Goal: Navigation & Orientation: Find specific page/section

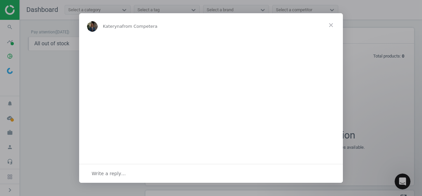
scroll to position [167, 274]
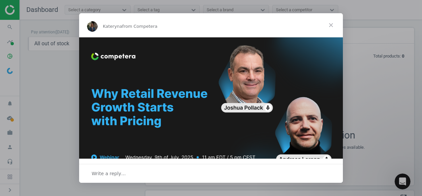
click at [332, 24] on span "Close" at bounding box center [331, 25] width 24 height 24
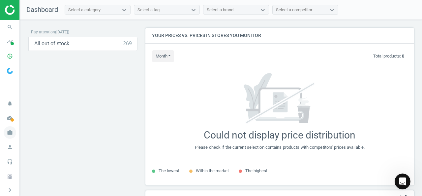
click at [10, 134] on icon "work" at bounding box center [10, 132] width 13 height 13
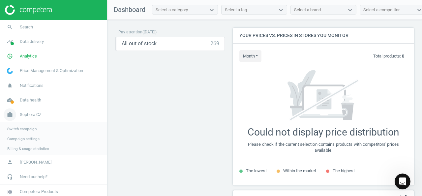
scroll to position [3, 3]
click at [32, 115] on span "Sephora CZ" at bounding box center [31, 115] width 22 height 6
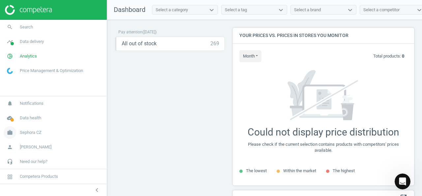
click at [44, 130] on link "work Sephora CZ" at bounding box center [53, 132] width 107 height 15
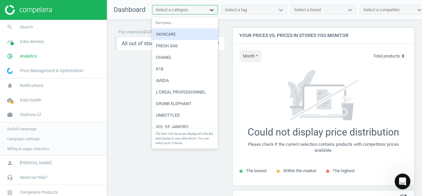
click at [213, 10] on icon at bounding box center [212, 10] width 7 height 7
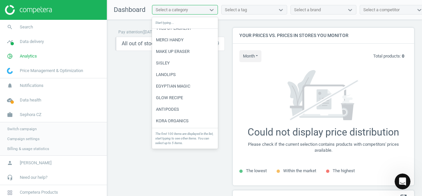
scroll to position [0, 0]
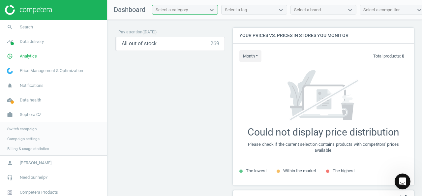
click at [186, 10] on div "Select a category" at bounding box center [172, 10] width 32 height 6
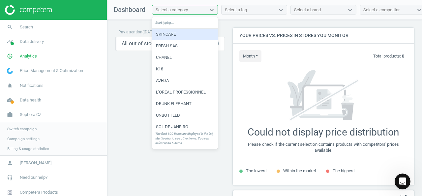
click at [179, 10] on div "Select a category" at bounding box center [172, 10] width 32 height 6
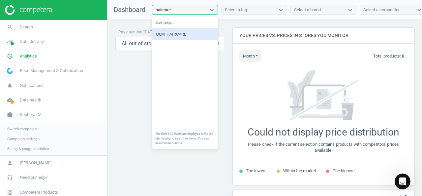
type input "haircare"
click at [124, 85] on div "Pay attention ( [DATE] ) All out of stock 269 keyboard_arrow_down get_app stora…" at bounding box center [170, 109] width 110 height 163
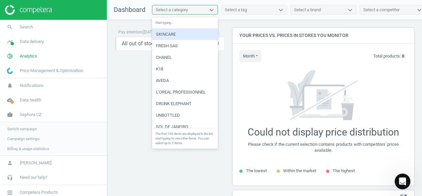
click at [195, 5] on div "Select a category" at bounding box center [185, 10] width 66 height 10
click at [188, 22] on div "Start typing..." at bounding box center [185, 23] width 66 height 12
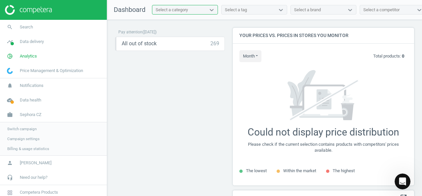
click at [184, 7] on div "Select a category" at bounding box center [172, 10] width 32 height 6
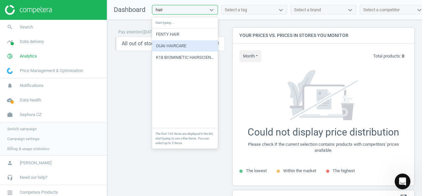
type input "hair"
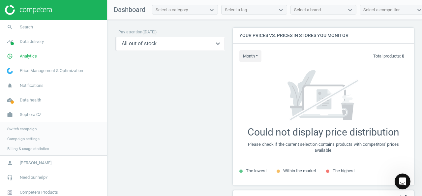
drag, startPoint x: 135, startPoint y: 67, endPoint x: 166, endPoint y: 47, distance: 37.5
click at [135, 67] on div "Pay attention ( [DATE] ) All out of stock 269 keyboard_arrow_down get_app stora…" at bounding box center [170, 109] width 110 height 163
click at [240, 10] on div "Select a tag" at bounding box center [236, 10] width 22 height 6
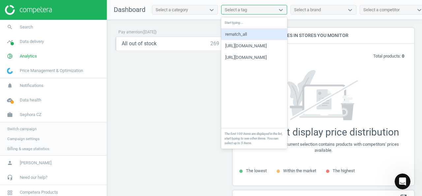
click at [341, 10] on div "Select a brand" at bounding box center [317, 10] width 53 height 9
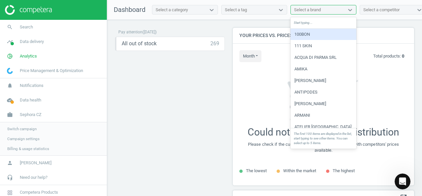
click at [386, 9] on div "Select a competitor" at bounding box center [382, 10] width 36 height 6
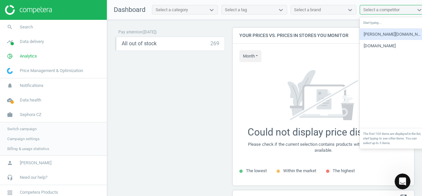
click at [196, 78] on div "Pay attention ( [DATE] ) All out of stock 269 keyboard_arrow_down get_app stora…" at bounding box center [170, 109] width 110 height 163
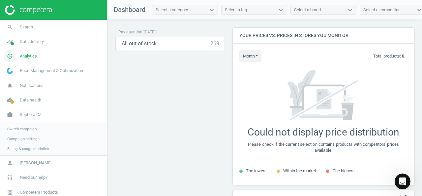
click at [32, 56] on span "Analytics" at bounding box center [28, 56] width 17 height 6
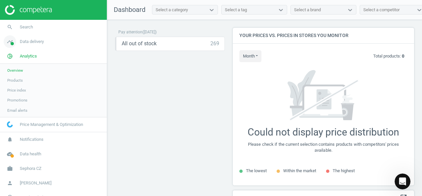
click at [29, 42] on span "Data delivery" at bounding box center [32, 42] width 24 height 6
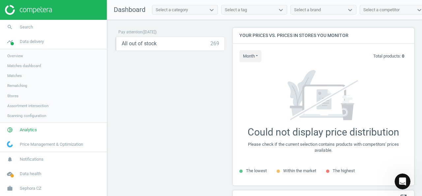
click at [170, 97] on div "Pay attention ( [DATE] ) All out of stock 269 keyboard_arrow_down get_app stora…" at bounding box center [170, 109] width 110 height 163
click at [177, 8] on div "Select a category" at bounding box center [172, 10] width 32 height 6
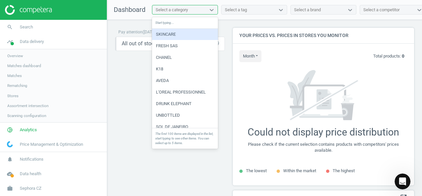
click at [116, 72] on div "Pay attention ( [DATE] ) All out of stock 269 keyboard_arrow_down get_app stora…" at bounding box center [170, 109] width 110 height 163
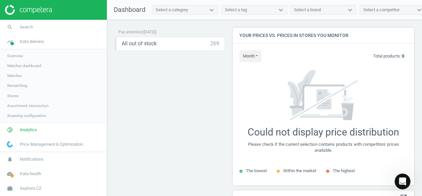
click at [168, 6] on div "Select a category" at bounding box center [178, 10] width 53 height 9
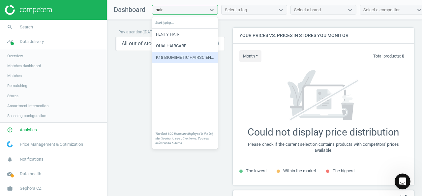
type input "hair"
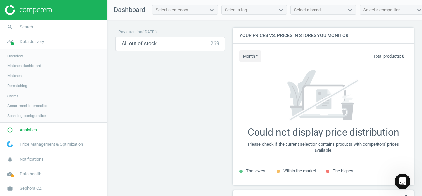
click at [141, 79] on div "Pay attention ( [DATE] ) All out of stock 269 keyboard_arrow_down get_app stora…" at bounding box center [170, 109] width 110 height 163
click at [196, 10] on div "Select a category" at bounding box center [178, 10] width 53 height 9
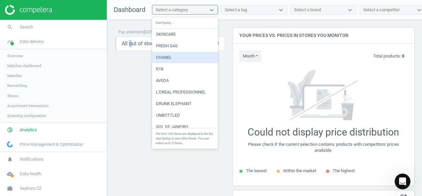
click at [131, 88] on div "Pay attention ( [DATE] ) All out of stock 269 keyboard_arrow_down get_app stora…" at bounding box center [170, 109] width 110 height 163
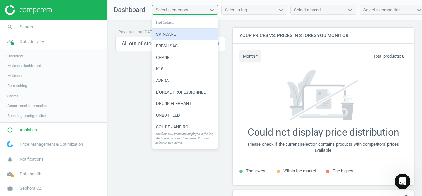
click at [196, 10] on div "Select a category" at bounding box center [178, 10] width 53 height 9
click at [188, 34] on div "SKINCARE" at bounding box center [185, 34] width 66 height 11
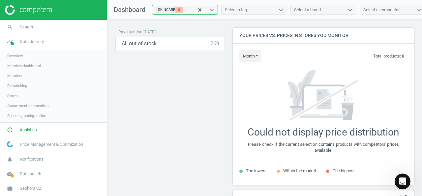
click at [179, 9] on icon at bounding box center [179, 10] width 2 height 2
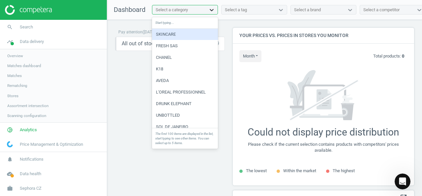
click at [209, 9] on icon at bounding box center [212, 10] width 7 height 7
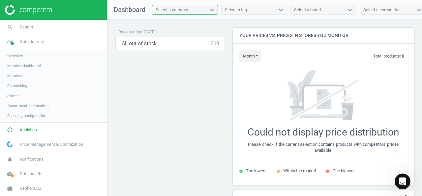
click at [179, 11] on div "Select a category" at bounding box center [172, 10] width 32 height 6
click at [35, 187] on span "Sephora CZ" at bounding box center [31, 188] width 22 height 6
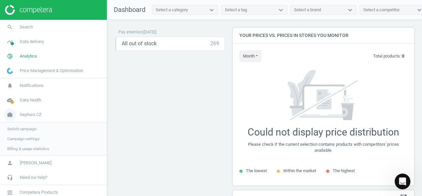
click at [37, 114] on span "Sephora CZ" at bounding box center [31, 115] width 22 height 6
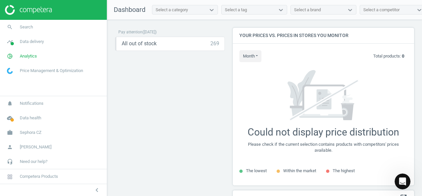
drag, startPoint x: 27, startPoint y: 70, endPoint x: 31, endPoint y: 70, distance: 3.6
click at [28, 70] on span "Price Management & Optimization" at bounding box center [51, 71] width 63 height 6
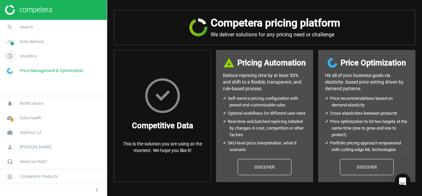
click at [32, 56] on span "Analytics" at bounding box center [28, 56] width 17 height 6
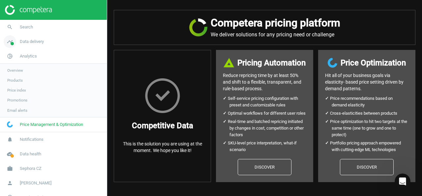
click at [32, 43] on span "Data delivery" at bounding box center [32, 42] width 24 height 6
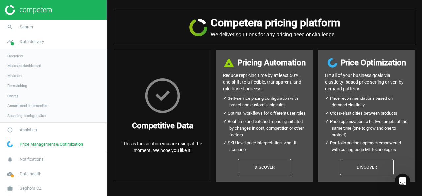
click at [23, 54] on span "Overview" at bounding box center [15, 55] width 16 height 5
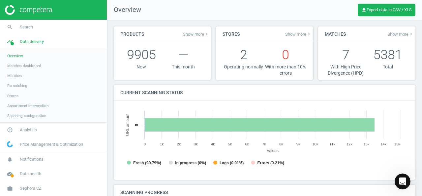
click at [20, 66] on span "Matches dashboard" at bounding box center [24, 65] width 34 height 5
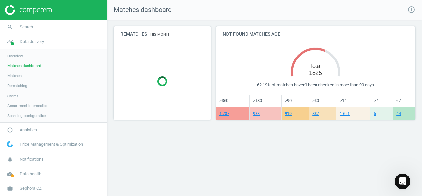
click at [20, 75] on span "Matches" at bounding box center [14, 75] width 15 height 5
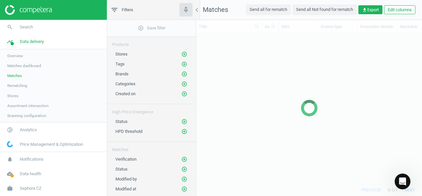
scroll to position [140, 221]
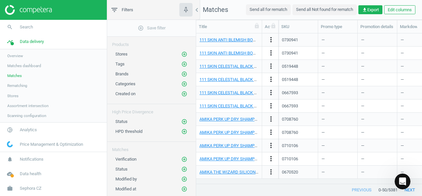
click at [26, 85] on span "Rematching" at bounding box center [17, 85] width 20 height 5
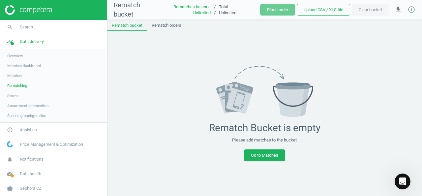
click at [18, 96] on link "Stores" at bounding box center [53, 96] width 107 height 10
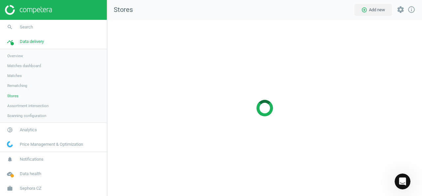
scroll to position [186, 325]
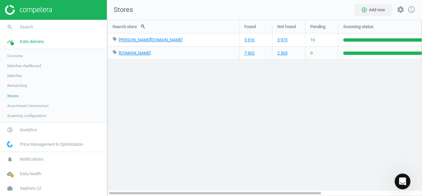
click at [20, 106] on span "Assortment intersection" at bounding box center [27, 105] width 41 height 5
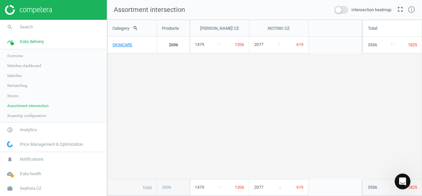
scroll to position [186, 325]
click at [37, 187] on span "Sephora CZ" at bounding box center [31, 188] width 22 height 6
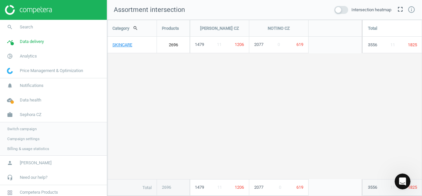
click at [33, 138] on span "Campaign settings" at bounding box center [23, 138] width 32 height 5
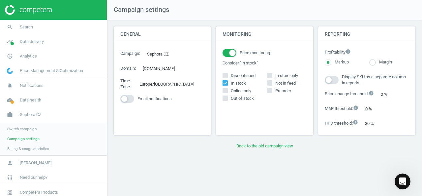
click at [40, 148] on span "Billing & usage statistics" at bounding box center [28, 148] width 42 height 5
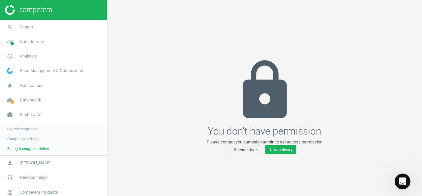
click at [31, 129] on span "Switch campaign" at bounding box center [21, 128] width 29 height 5
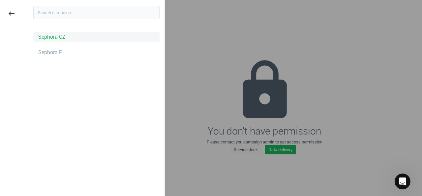
click at [57, 37] on div "Sephora CZ" at bounding box center [51, 36] width 27 height 7
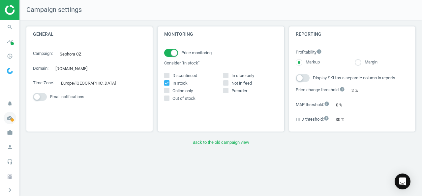
click at [10, 118] on icon "cloud_done" at bounding box center [10, 118] width 13 height 13
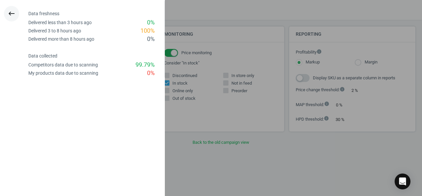
click at [13, 12] on icon "keyboard_backspace" at bounding box center [12, 14] width 8 height 8
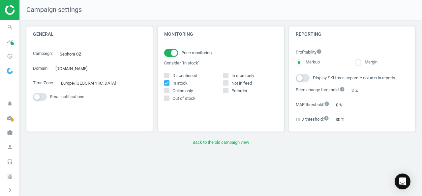
click at [11, 73] on img at bounding box center [10, 71] width 6 height 6
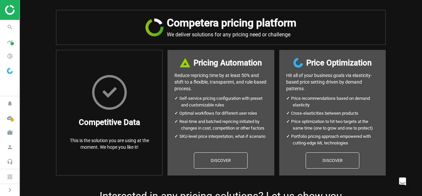
click at [12, 75] on span at bounding box center [10, 70] width 20 height 15
click at [7, 77] on span at bounding box center [10, 70] width 20 height 15
click at [8, 176] on icon at bounding box center [9, 176] width 5 height 5
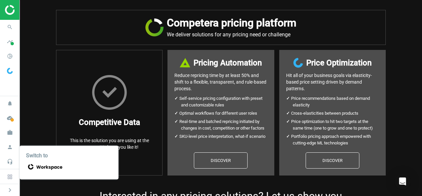
click at [7, 16] on div at bounding box center [9, 10] width 19 height 20
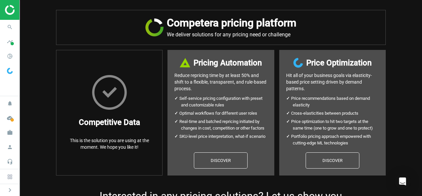
click at [10, 72] on img at bounding box center [10, 71] width 6 height 6
click at [11, 105] on icon "notifications" at bounding box center [10, 103] width 13 height 13
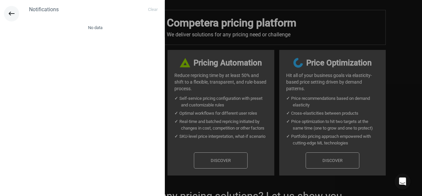
click at [12, 12] on icon "keyboard_backspace" at bounding box center [12, 14] width 8 height 8
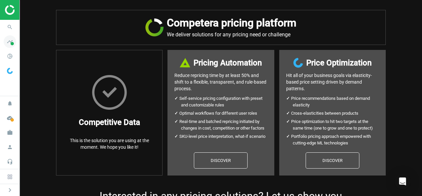
click at [9, 46] on icon "timeline" at bounding box center [10, 41] width 13 height 13
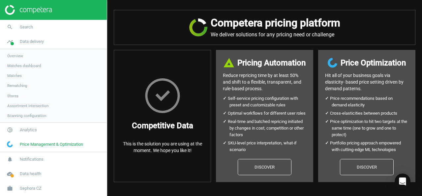
click at [65, 144] on span "Price Management & Optimization" at bounding box center [51, 144] width 63 height 6
click at [41, 188] on span "Sephora CZ" at bounding box center [31, 188] width 22 height 6
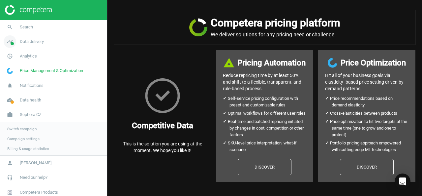
click at [39, 43] on span "Data delivery" at bounding box center [32, 42] width 24 height 6
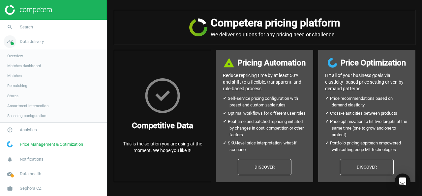
click at [31, 38] on link "timeline Data delivery" at bounding box center [53, 41] width 107 height 15
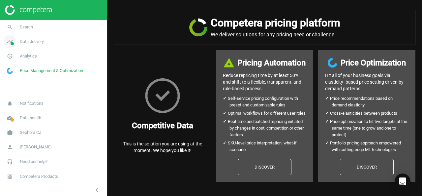
click at [31, 40] on span "Data delivery" at bounding box center [32, 42] width 24 height 6
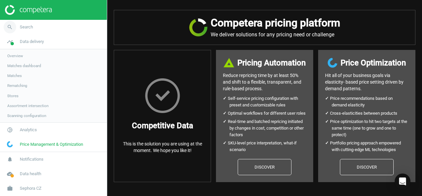
click at [29, 29] on span "Search" at bounding box center [26, 27] width 13 height 6
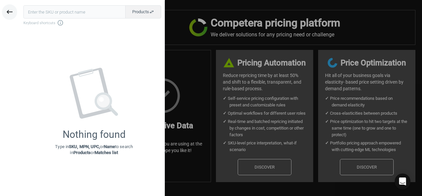
click at [13, 12] on icon "keyboard_backspace" at bounding box center [10, 12] width 8 height 8
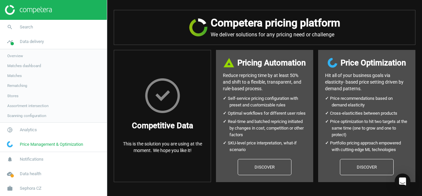
click at [35, 142] on span "Price Management & Optimization" at bounding box center [51, 144] width 63 height 6
click at [48, 143] on span "Price Management & Optimization" at bounding box center [51, 144] width 63 height 6
click at [38, 158] on span "Notifications" at bounding box center [32, 159] width 24 height 6
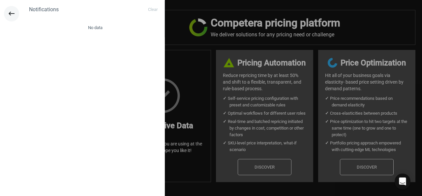
click at [10, 13] on icon "keyboard_backspace" at bounding box center [12, 14] width 8 height 8
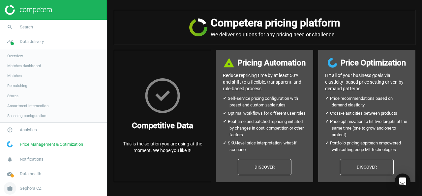
click at [30, 190] on span "Sephora CZ" at bounding box center [31, 188] width 22 height 6
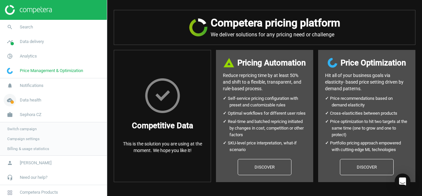
click at [31, 101] on span "Data health" at bounding box center [30, 100] width 21 height 6
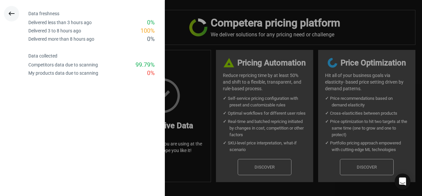
click at [9, 11] on icon "keyboard_backspace" at bounding box center [12, 14] width 8 height 8
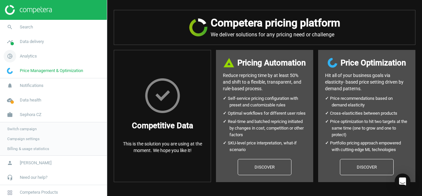
click at [24, 56] on span "Analytics" at bounding box center [28, 56] width 17 height 6
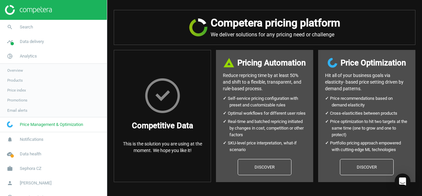
click at [18, 70] on span "Overview" at bounding box center [15, 70] width 16 height 5
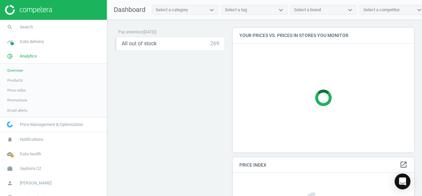
scroll to position [167, 186]
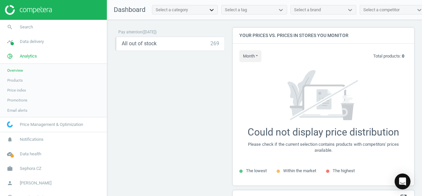
click at [217, 9] on div at bounding box center [212, 10] width 12 height 7
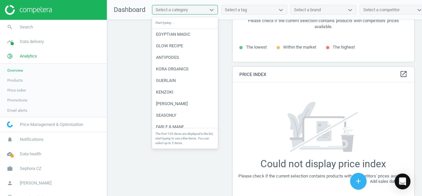
scroll to position [0, 0]
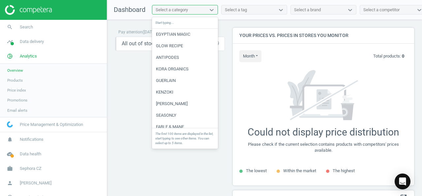
click at [141, 68] on div "Pay attention ( [DATE] ) All out of stock 269 keyboard_arrow_down get_app stora…" at bounding box center [170, 109] width 110 height 163
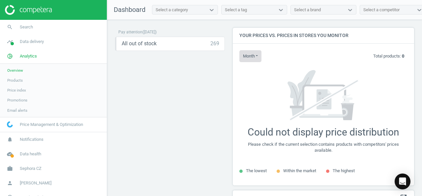
click at [253, 52] on button "month" at bounding box center [251, 56] width 22 height 12
click at [263, 75] on button "Last 30 days" at bounding box center [261, 77] width 42 height 8
click at [192, 76] on div "Pay attention ( [DATE] ) All out of stock 269 keyboard_arrow_down get_app stora…" at bounding box center [170, 109] width 110 height 163
click at [258, 54] on button "month" at bounding box center [251, 56] width 22 height 12
click at [193, 89] on div "Pay attention ( [DATE] ) All out of stock 269 keyboard_arrow_down get_app stora…" at bounding box center [170, 109] width 110 height 163
